Goal: Check status: Check status

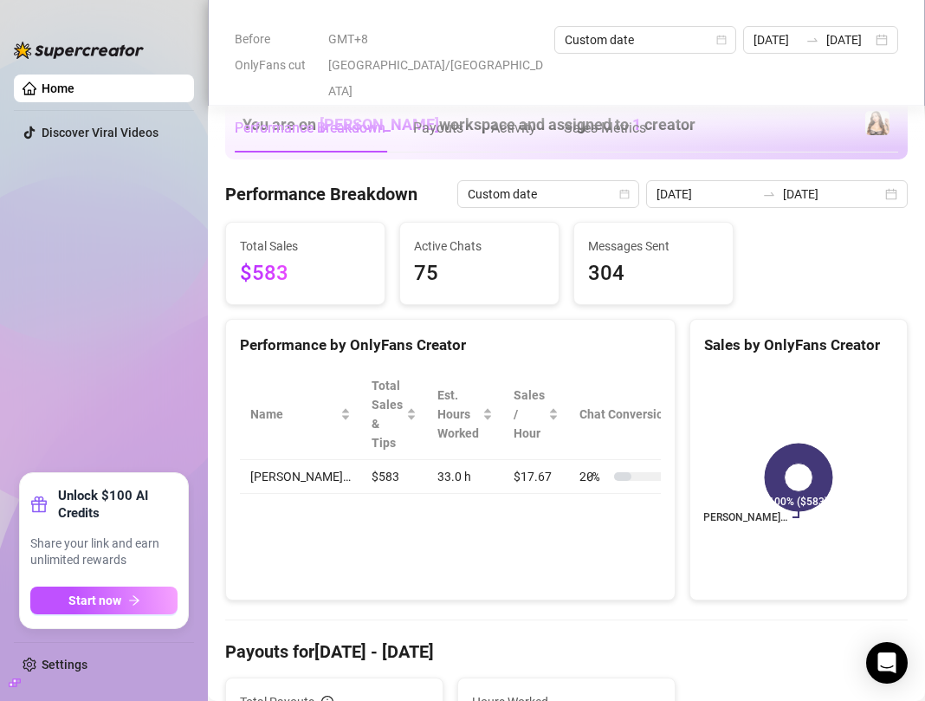
scroll to position [520, 0]
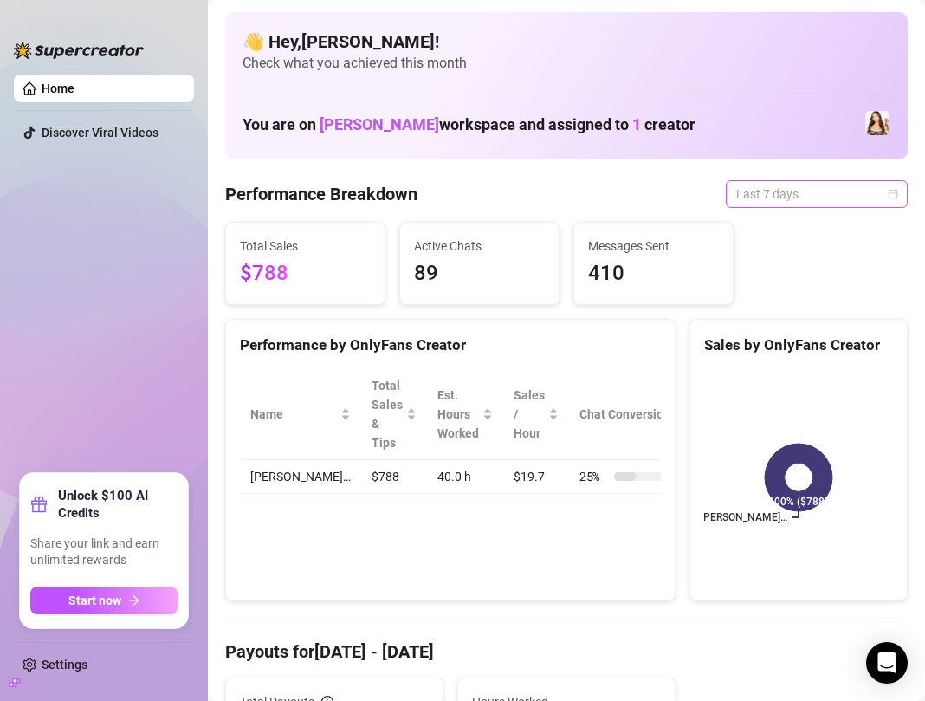
click at [837, 189] on span "Last 7 days" at bounding box center [816, 194] width 161 height 26
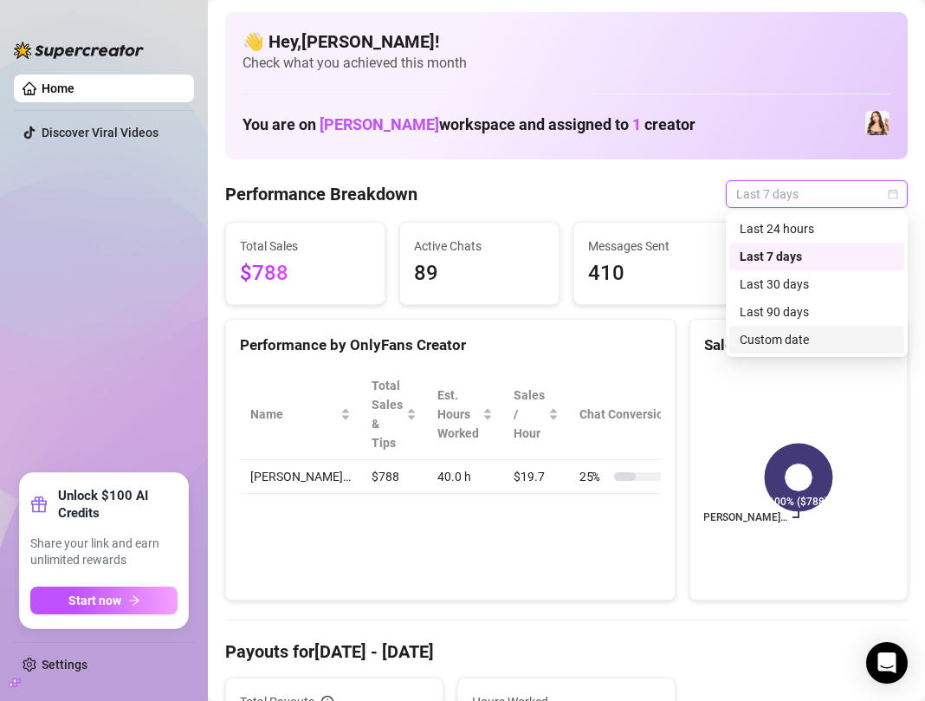
click at [768, 338] on div "Custom date" at bounding box center [817, 339] width 154 height 19
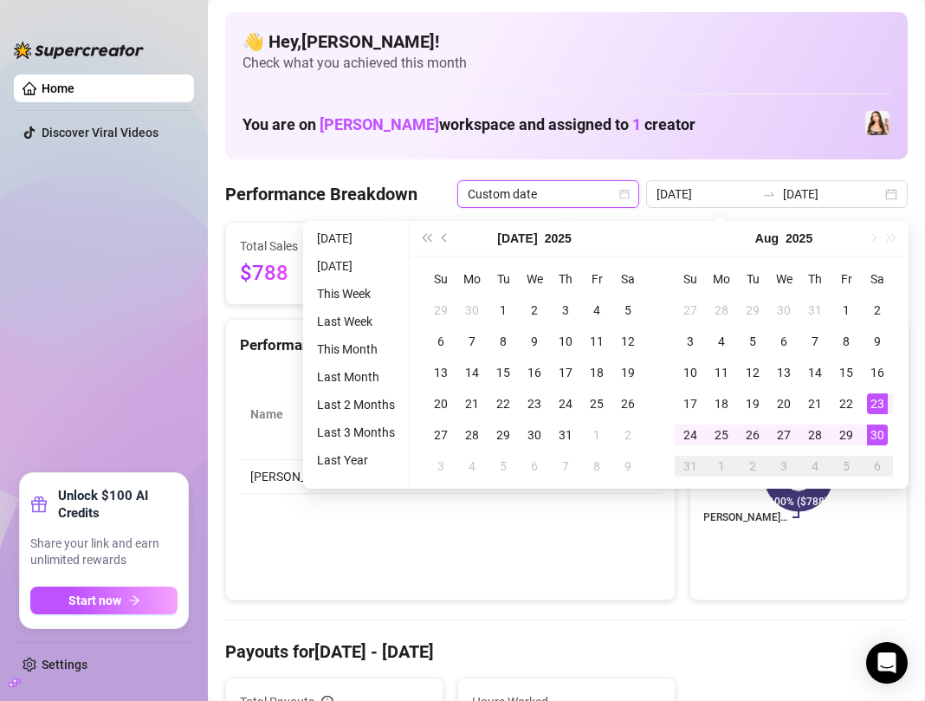
type input "[DATE]"
click at [880, 437] on div "30" at bounding box center [877, 434] width 21 height 21
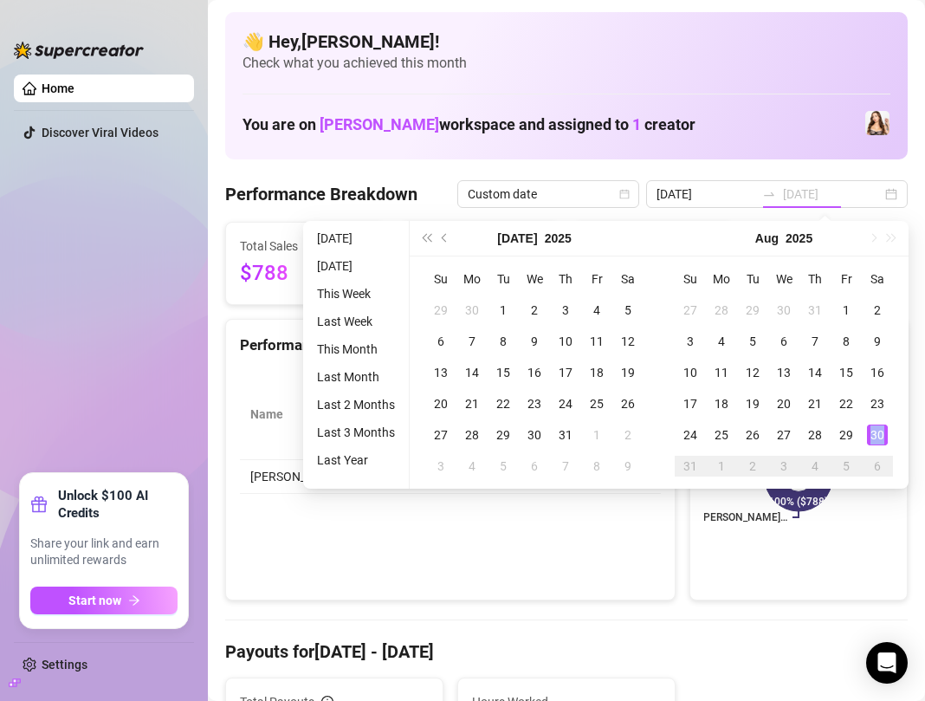
click at [880, 437] on div "30" at bounding box center [877, 434] width 21 height 21
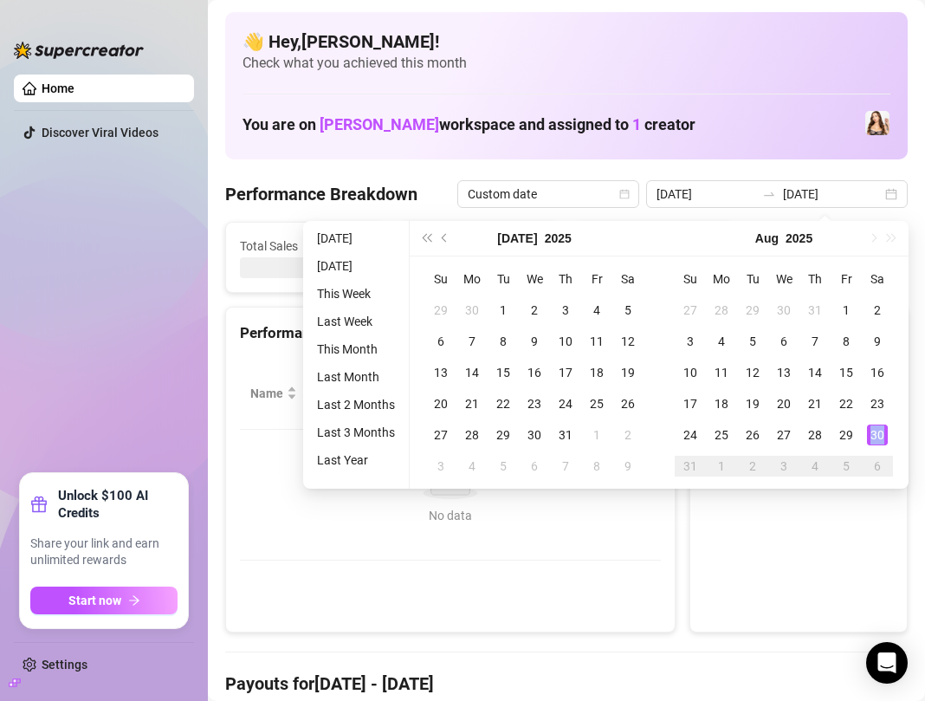
type input "[DATE]"
click at [880, 437] on canvas at bounding box center [798, 488] width 189 height 260
